Goal: Task Accomplishment & Management: Use online tool/utility

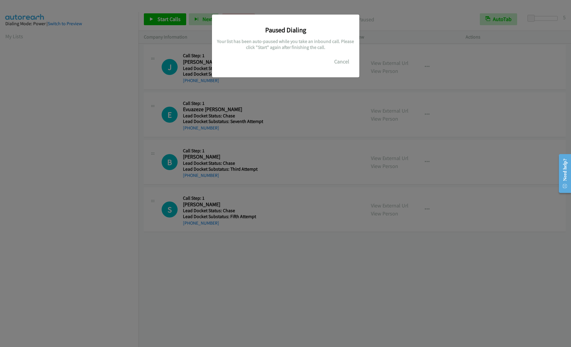
click at [527, 260] on div "Paused Dialing Your list has been auto-paused while you take an inbound call. P…" at bounding box center [285, 175] width 571 height 341
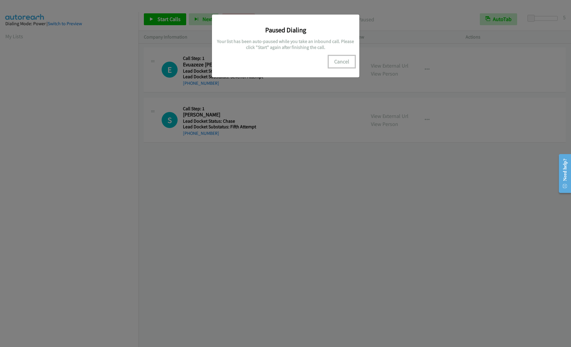
click at [340, 65] on button "Cancel" at bounding box center [342, 62] width 26 height 12
click at [345, 63] on button "Cancel" at bounding box center [342, 62] width 26 height 12
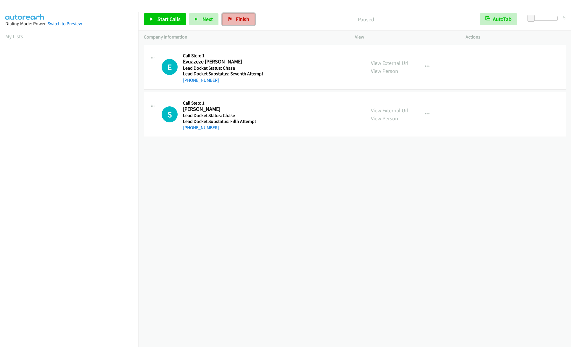
click at [241, 15] on link "Finish" at bounding box center [238, 19] width 33 height 12
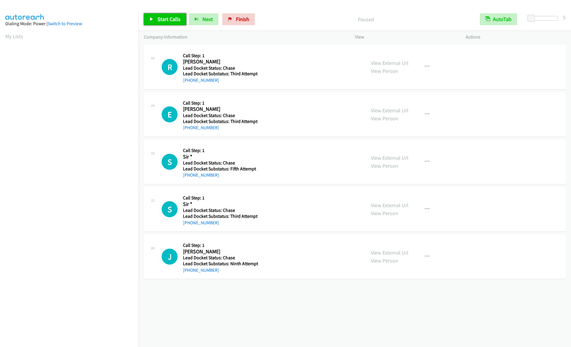
click at [152, 22] on link "Start Calls" at bounding box center [165, 19] width 42 height 12
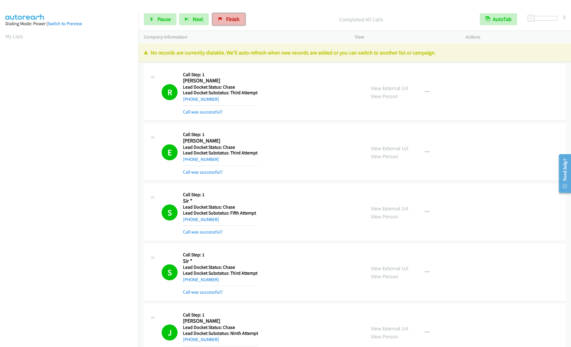
click at [226, 19] on span "Finish" at bounding box center [232, 19] width 13 height 7
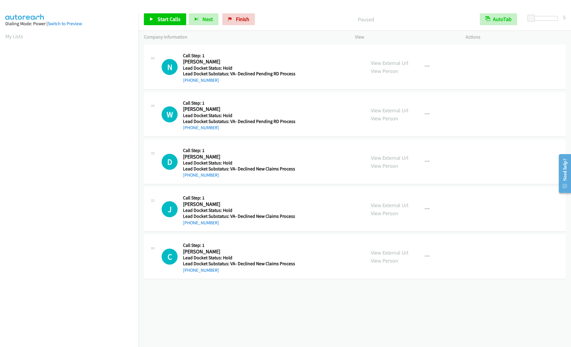
drag, startPoint x: 552, startPoint y: 306, endPoint x: 500, endPoint y: 261, distance: 69.3
click at [550, 305] on div "[PHONE_NUMBER] Call failed - Please reload the list and try again The Callbar F…" at bounding box center [355, 194] width 432 height 303
click at [155, 21] on link "Start Calls" at bounding box center [165, 19] width 42 height 12
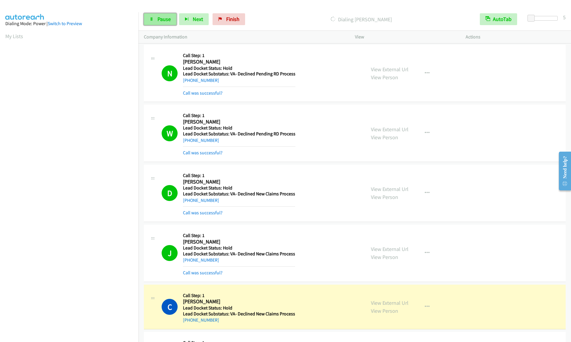
click at [164, 20] on span "Pause" at bounding box center [163, 19] width 13 height 7
